Goal: Task Accomplishment & Management: Manage account settings

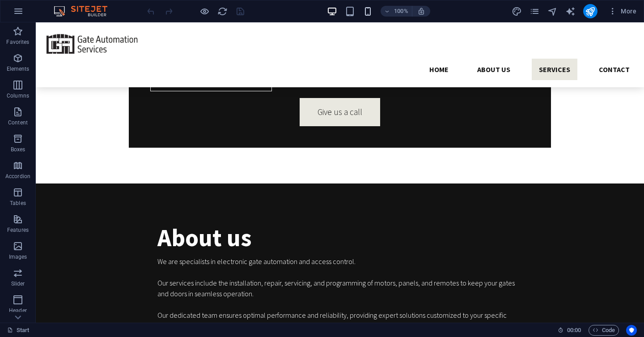
scroll to position [679, 0]
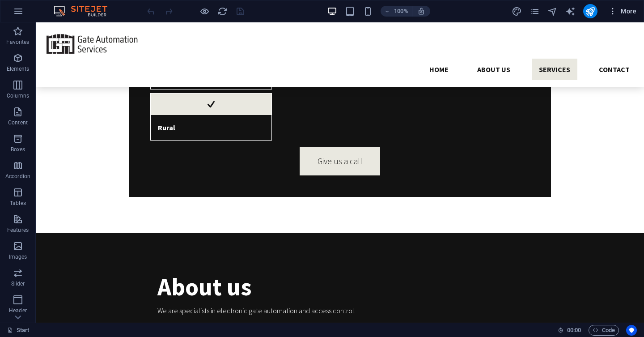
click at [613, 13] on icon "button" at bounding box center [612, 11] width 9 height 9
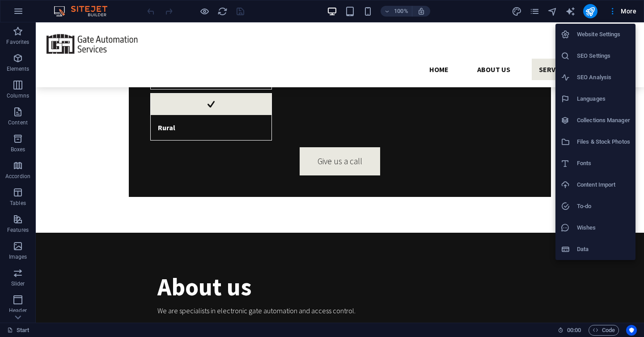
click at [588, 55] on h6 "SEO Settings" at bounding box center [603, 56] width 53 height 11
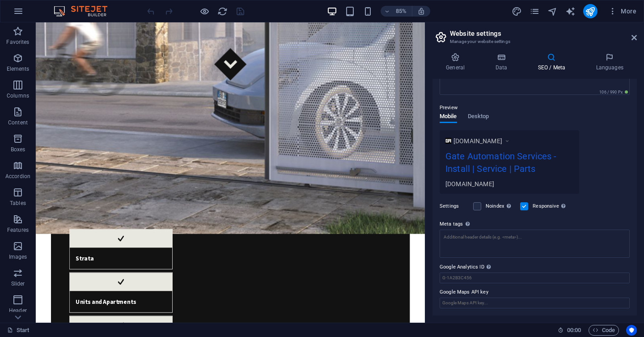
scroll to position [0, 0]
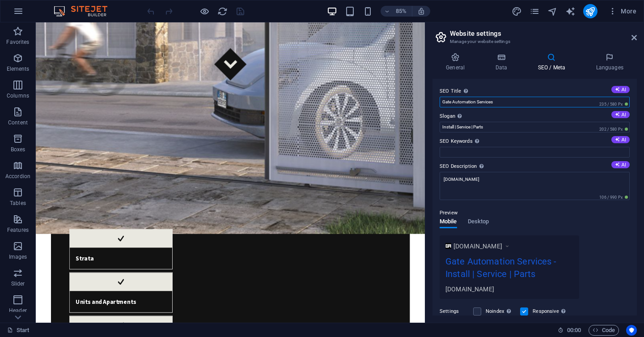
click at [538, 98] on input "Gate Automation Services" at bounding box center [534, 102] width 190 height 11
click at [512, 127] on input "Install | Service | Parts" at bounding box center [534, 127] width 190 height 11
click at [496, 153] on input "SEO Keywords Comma-separated list of keywords representing your website. AI" at bounding box center [534, 152] width 190 height 11
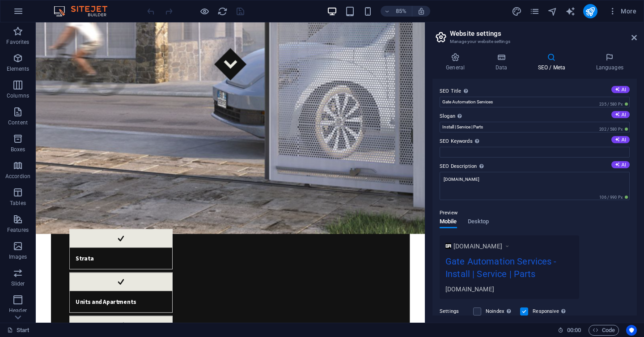
scroll to position [105, 0]
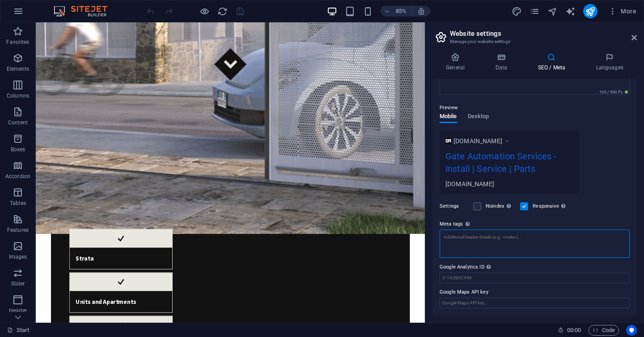
click at [502, 245] on textarea "Meta tags Enter HTML code here that will be placed inside the tags of your webs…" at bounding box center [534, 243] width 190 height 28
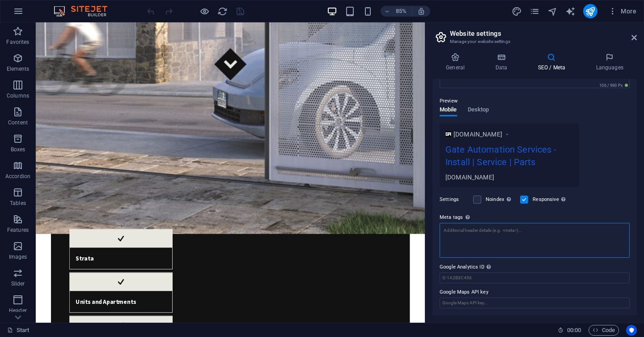
scroll to position [0, 0]
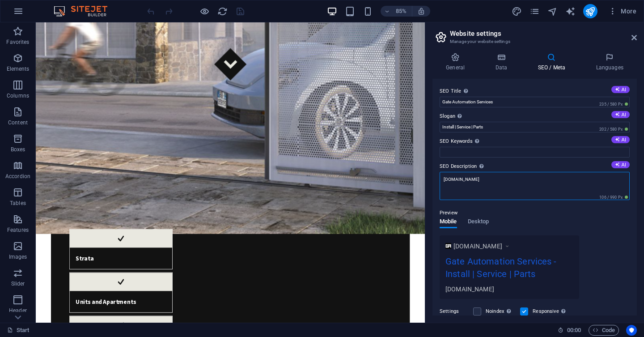
click at [482, 178] on textarea "[DOMAIN_NAME]" at bounding box center [534, 186] width 190 height 28
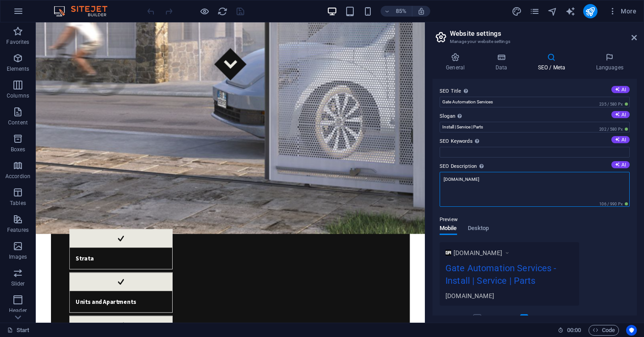
click at [482, 178] on textarea "[DOMAIN_NAME]" at bounding box center [534, 189] width 190 height 35
